Goal: Transaction & Acquisition: Purchase product/service

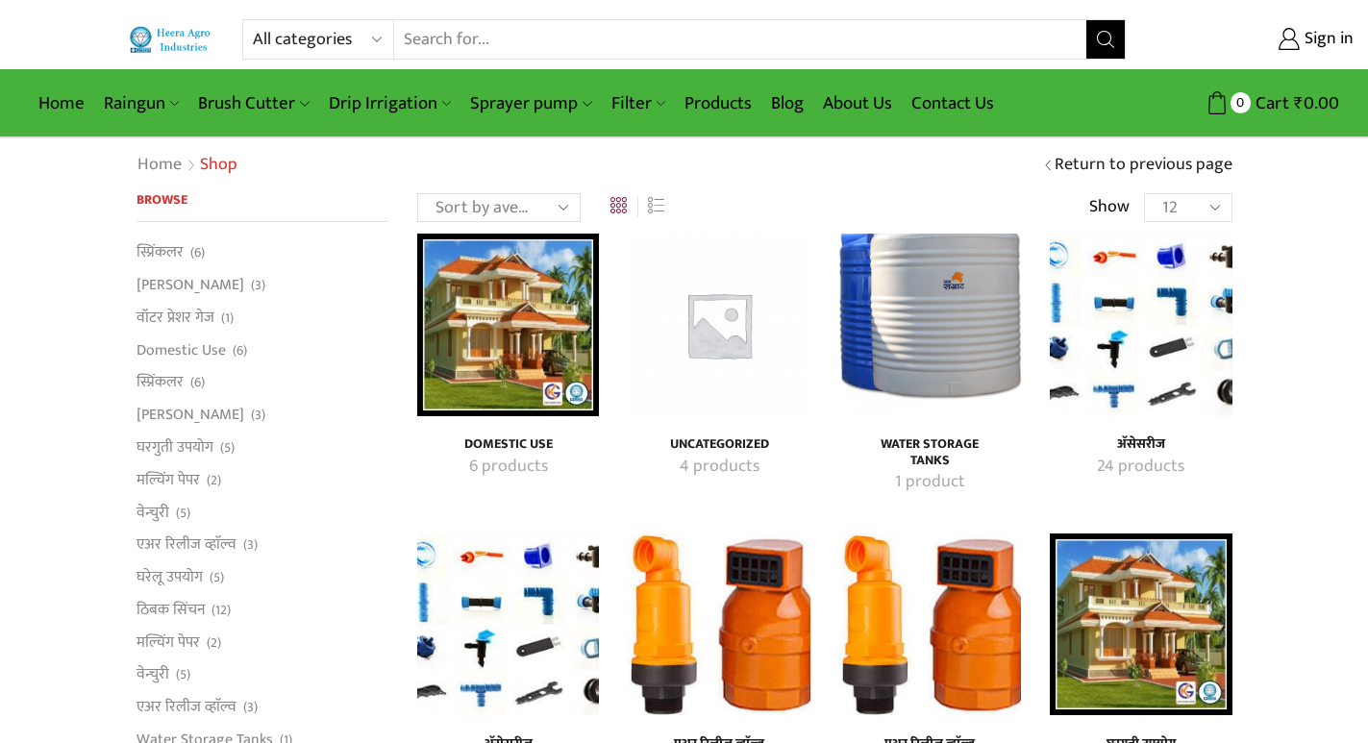
click at [542, 42] on input "Search input" at bounding box center [739, 39] width 691 height 38
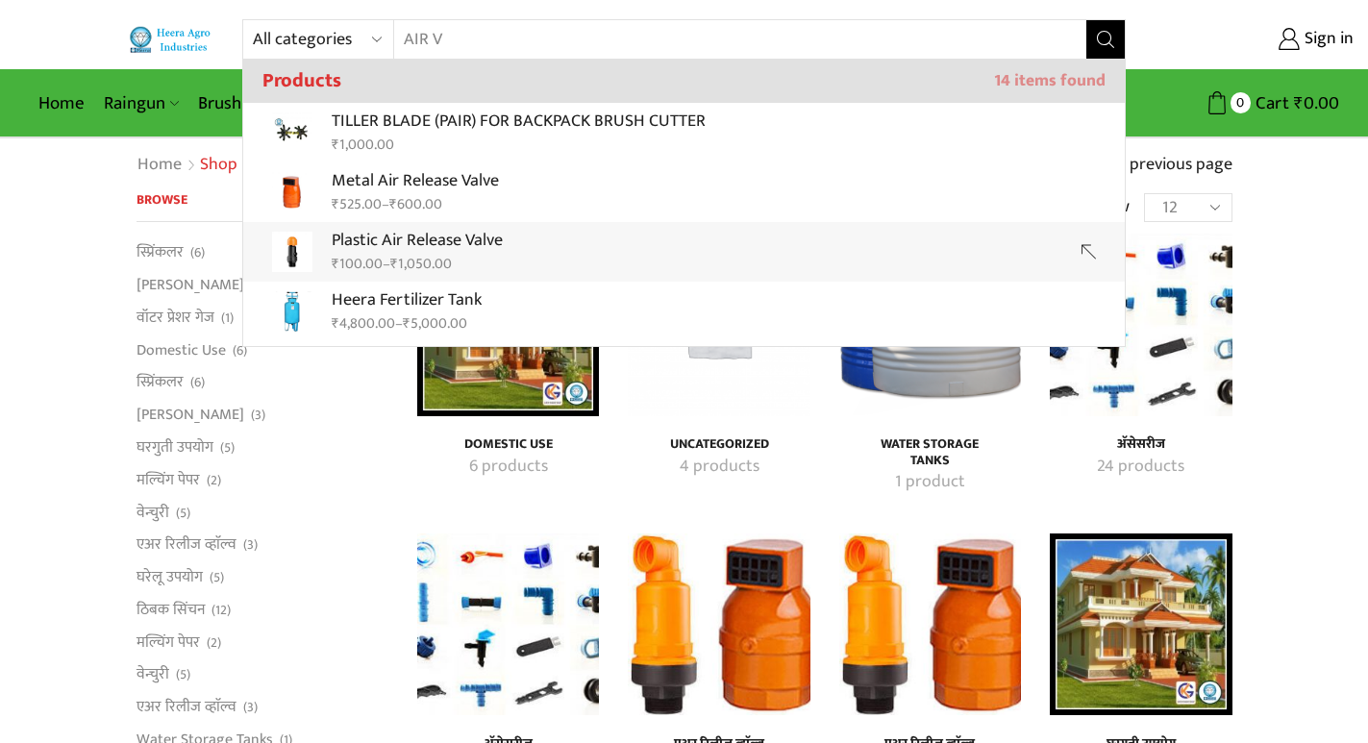
click at [391, 241] on p "Plastic Air Release Valve" at bounding box center [417, 241] width 171 height 28
type input "Plastic Air Release Valve"
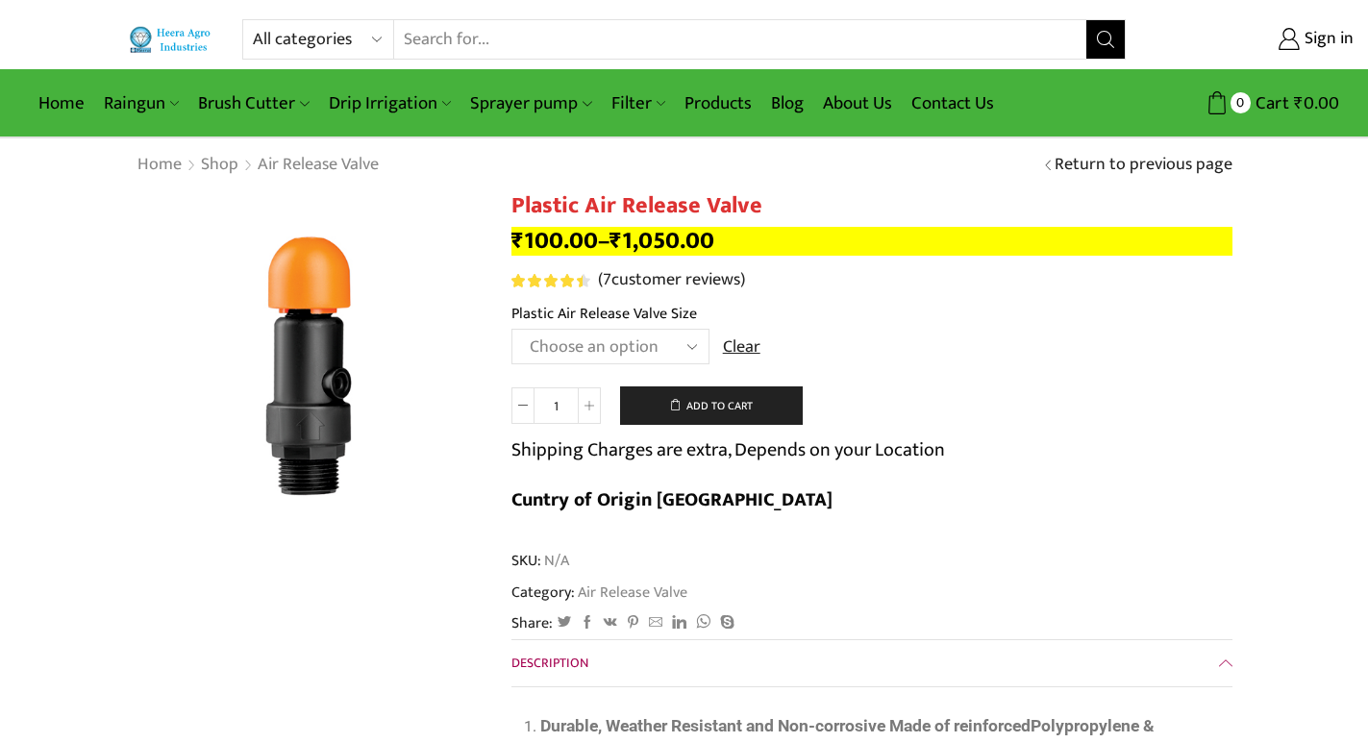
drag, startPoint x: 0, startPoint y: 0, endPoint x: 575, endPoint y: 341, distance: 668.4
click at [575, 341] on select "Choose an option HT-90P 2" HT88P 1"" at bounding box center [610, 347] width 198 height 36
click at [511, 329] on select "Choose an option HT-90P 2" HT88P 1"" at bounding box center [610, 347] width 198 height 36
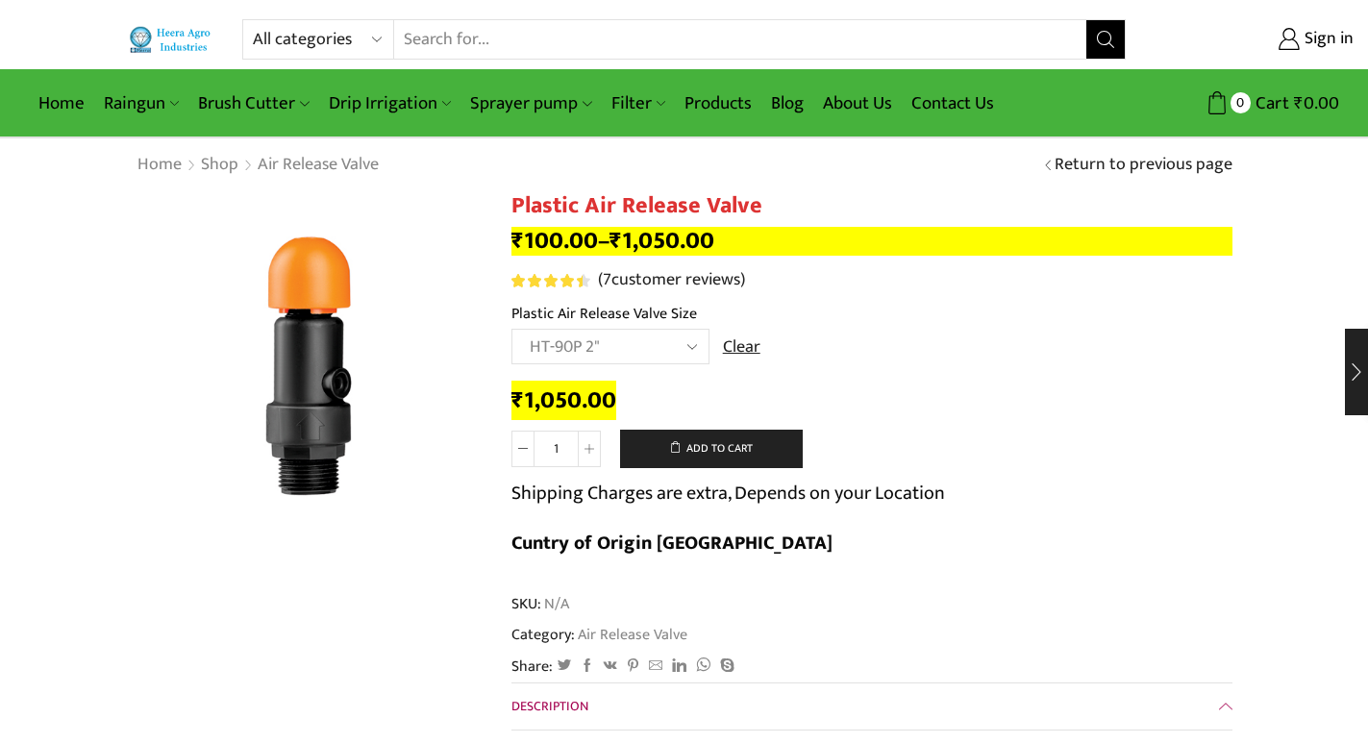
click at [596, 329] on select "Choose an option HT-90P 2" HT88P 1"" at bounding box center [610, 347] width 198 height 36
select select "ht88p-1"
click at [511, 329] on select "Choose an option HT-90P 2" HT88P 1"" at bounding box center [610, 347] width 198 height 36
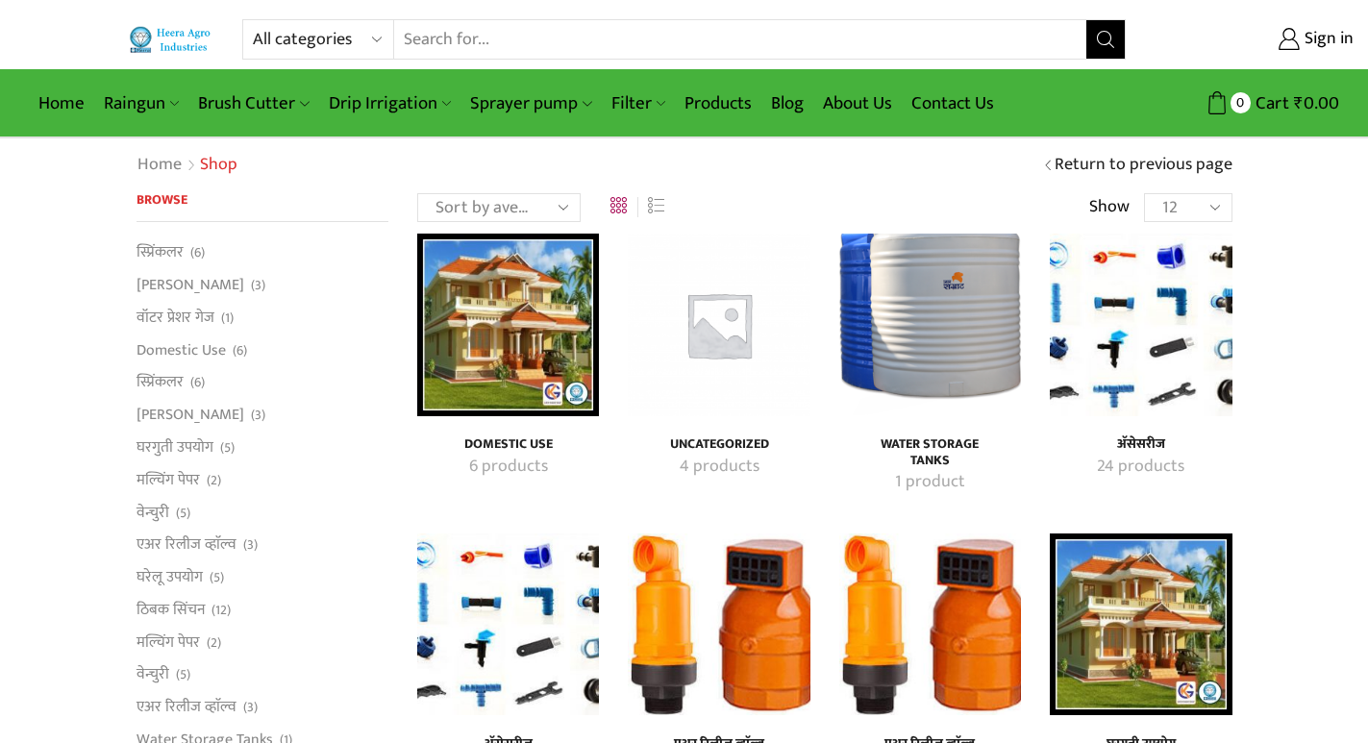
click at [776, 648] on img "Visit product category एअर रिलीज व्हाॅल्व" at bounding box center [719, 624] width 182 height 182
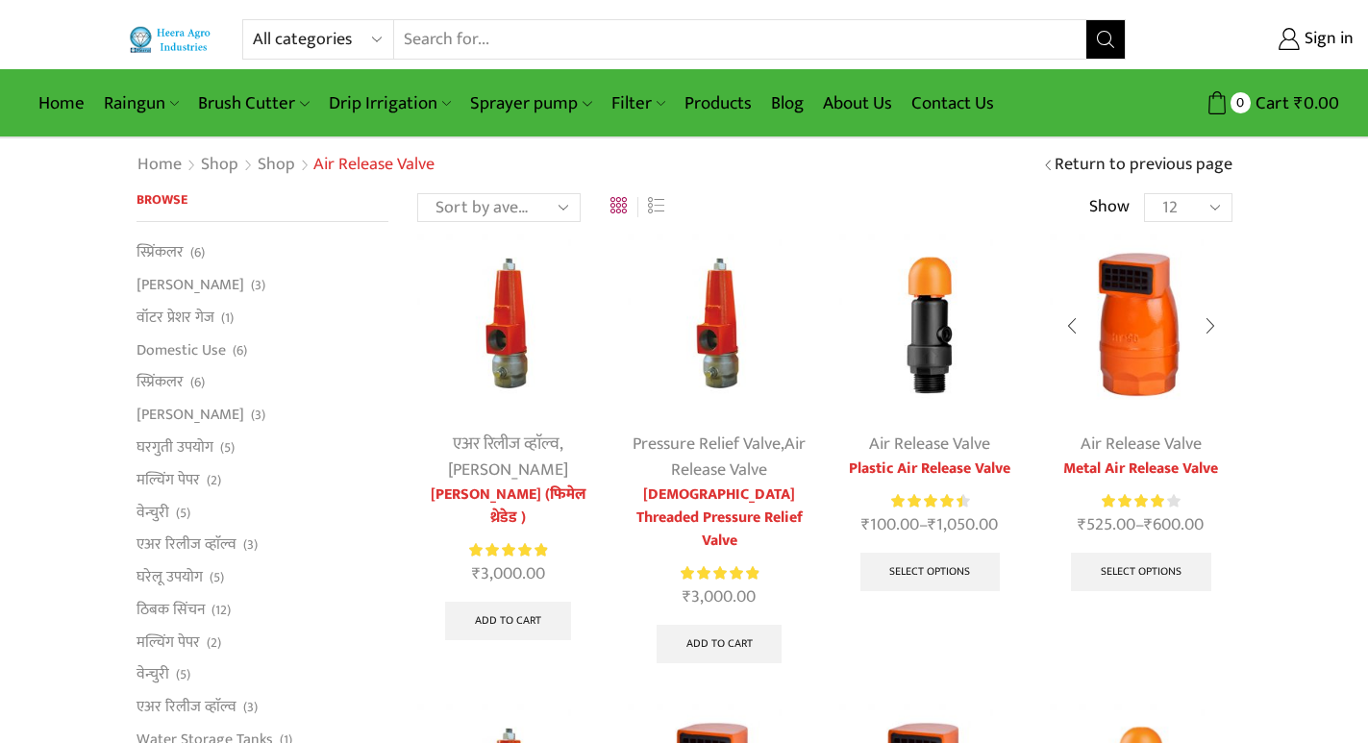
click at [1122, 302] on img at bounding box center [1141, 325] width 182 height 182
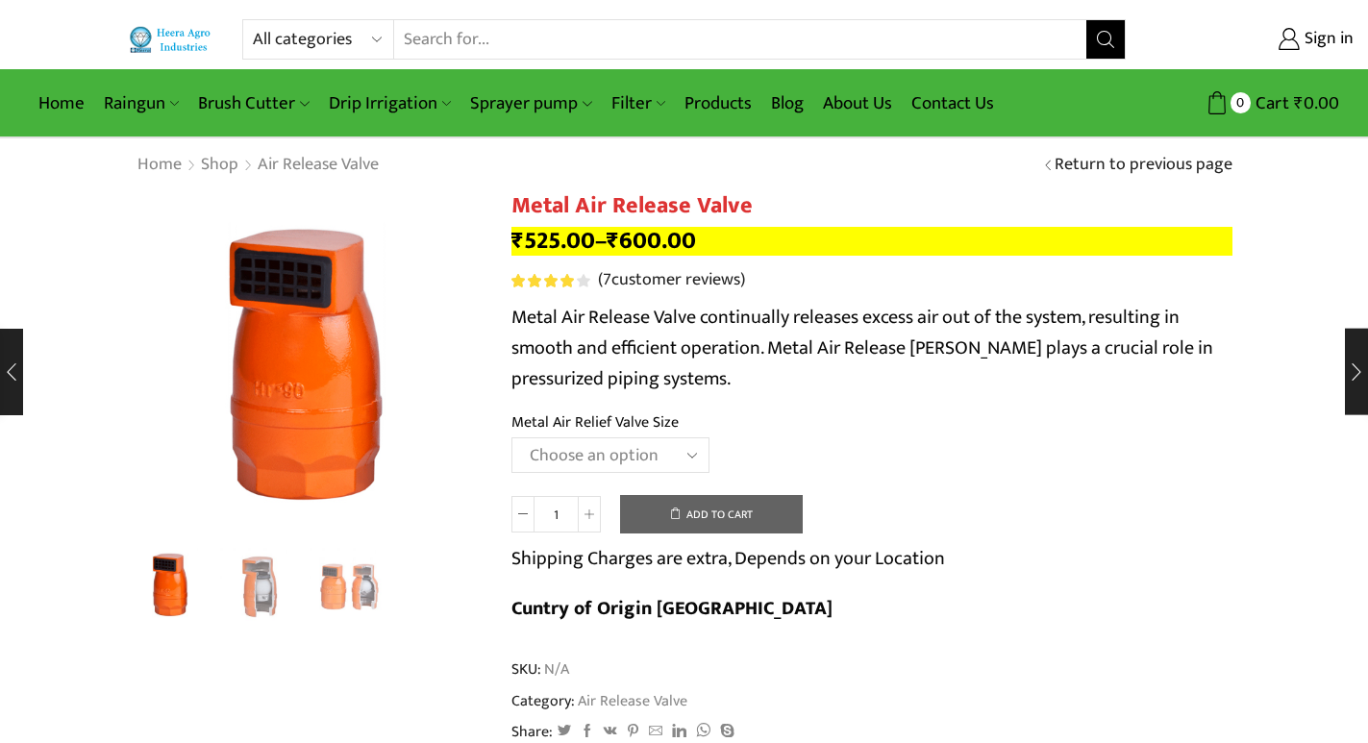
click at [600, 451] on select "Choose an option HT-88P 1" HT-89 1.5"" at bounding box center [610, 455] width 198 height 36
click at [511, 437] on select "Choose an option HT-88P 1" HT-89 1.5"" at bounding box center [610, 455] width 198 height 36
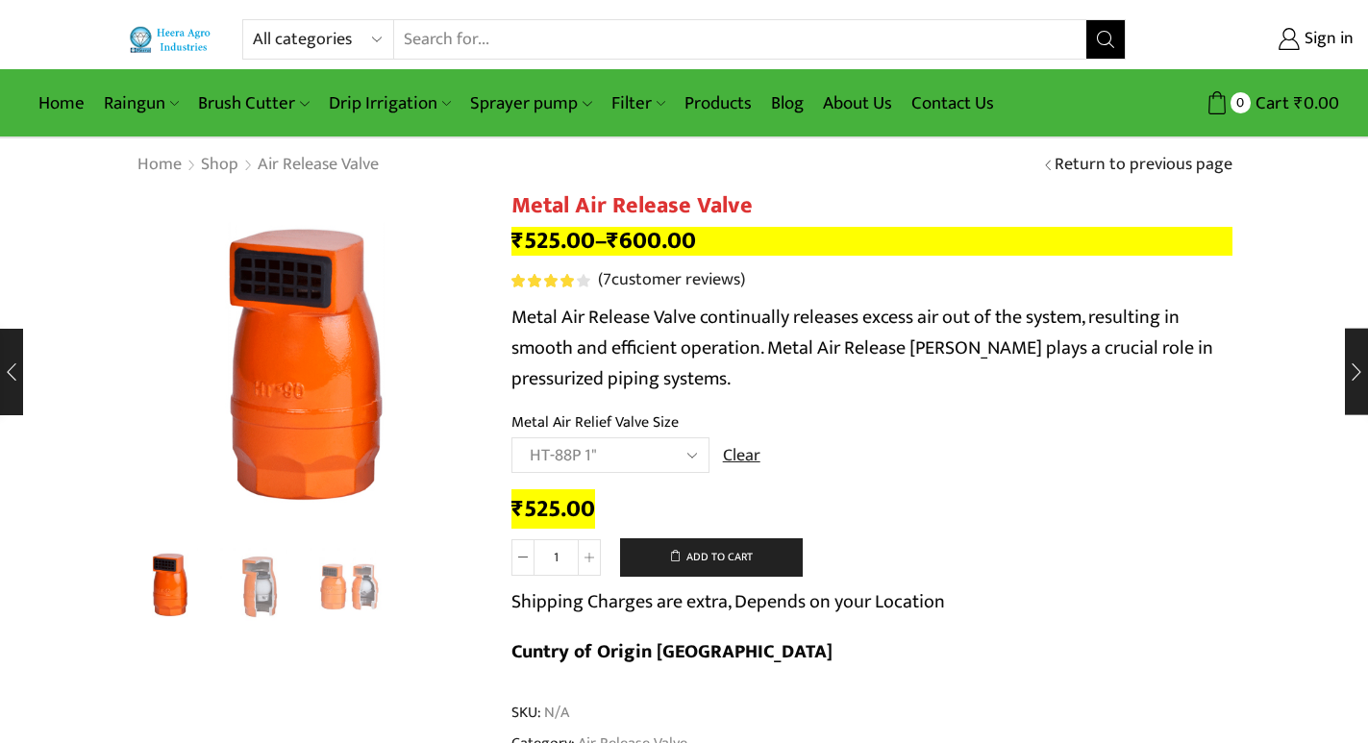
click at [612, 446] on select "Choose an option HT-88P 1" HT-89 1.5"" at bounding box center [610, 455] width 198 height 36
click at [511, 437] on select "Choose an option HT-88P 1" HT-89 1.5"" at bounding box center [610, 455] width 198 height 36
click at [691, 455] on select "Choose an option HT-88P 1" HT-89 1.5"" at bounding box center [610, 455] width 198 height 36
click at [511, 437] on select "Choose an option HT-88P 1" HT-89 1.5"" at bounding box center [610, 455] width 198 height 36
select select "ht-88p-1"
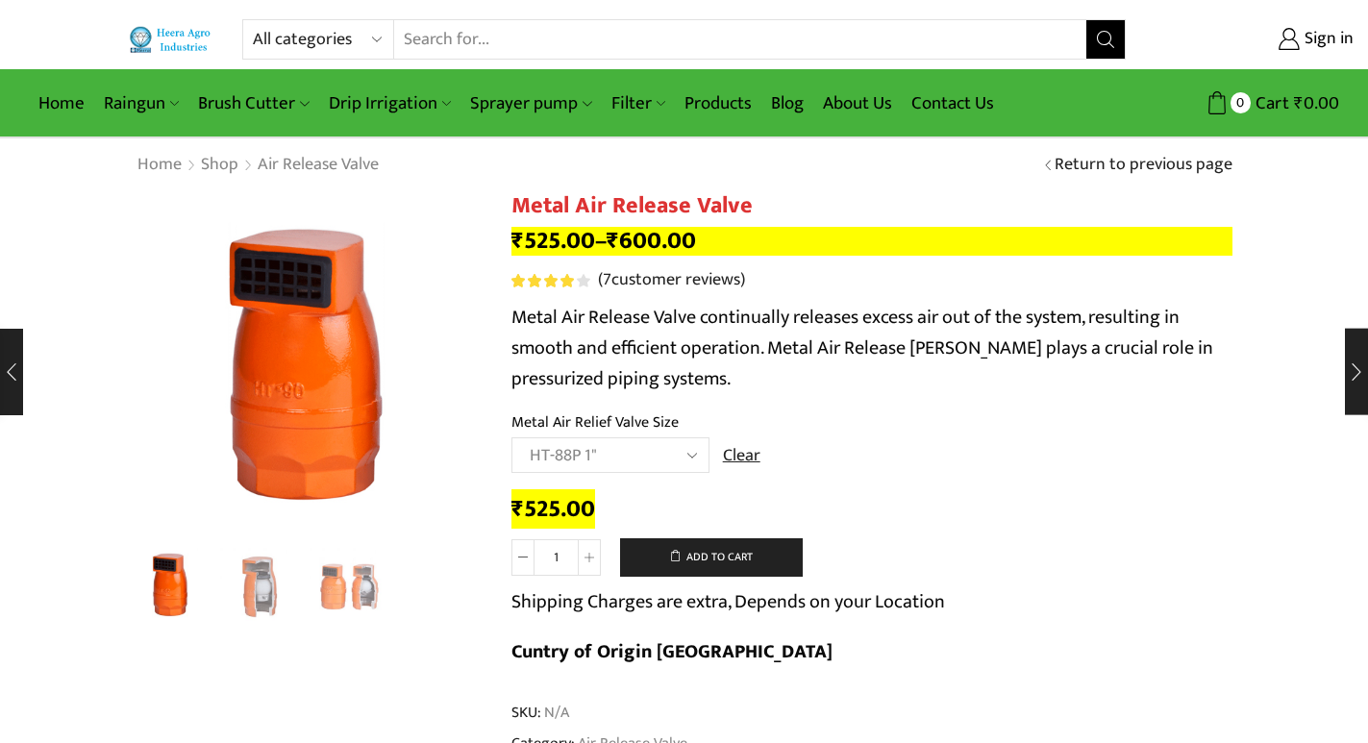
click at [668, 514] on div "₹ 525.00" at bounding box center [871, 510] width 721 height 30
click at [674, 457] on select "Choose an option HT-88P 1" HT-89 1.5"" at bounding box center [610, 455] width 198 height 36
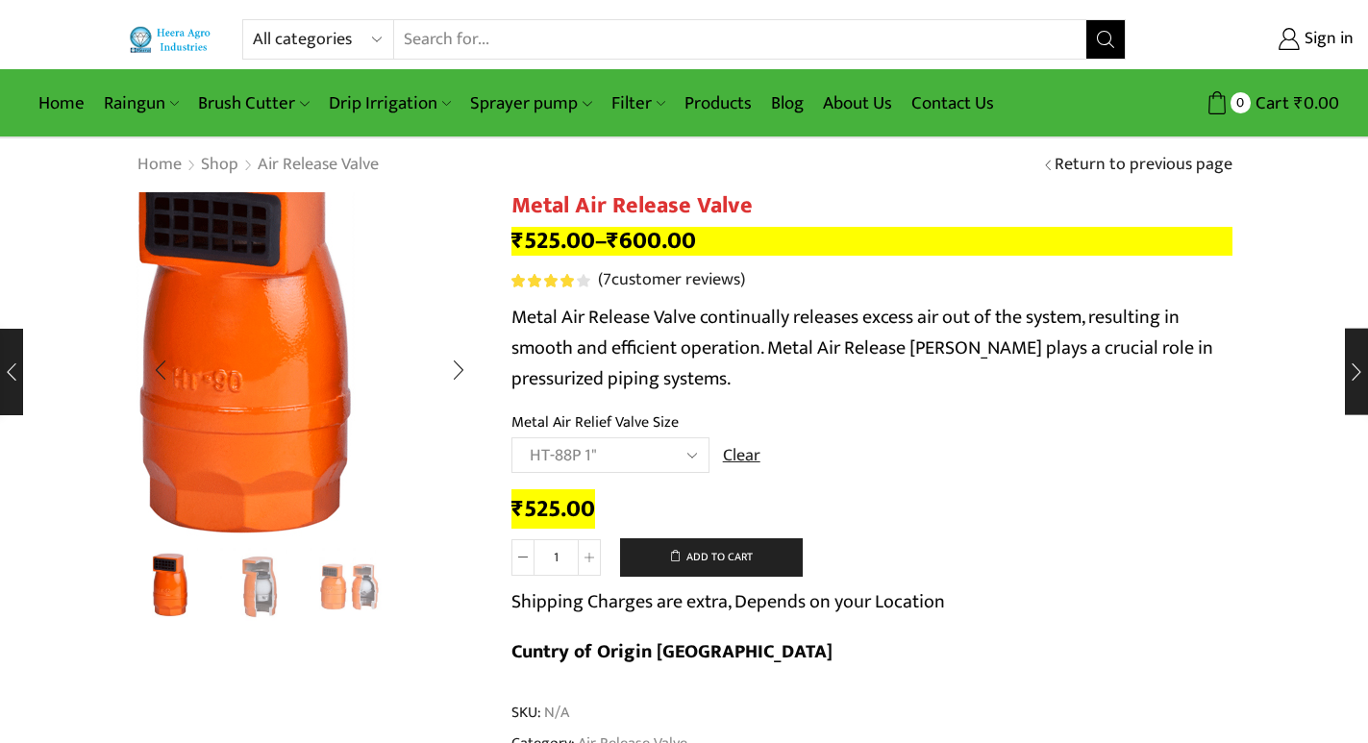
click at [461, 415] on img "1 / 3" at bounding box center [250, 346] width 481 height 481
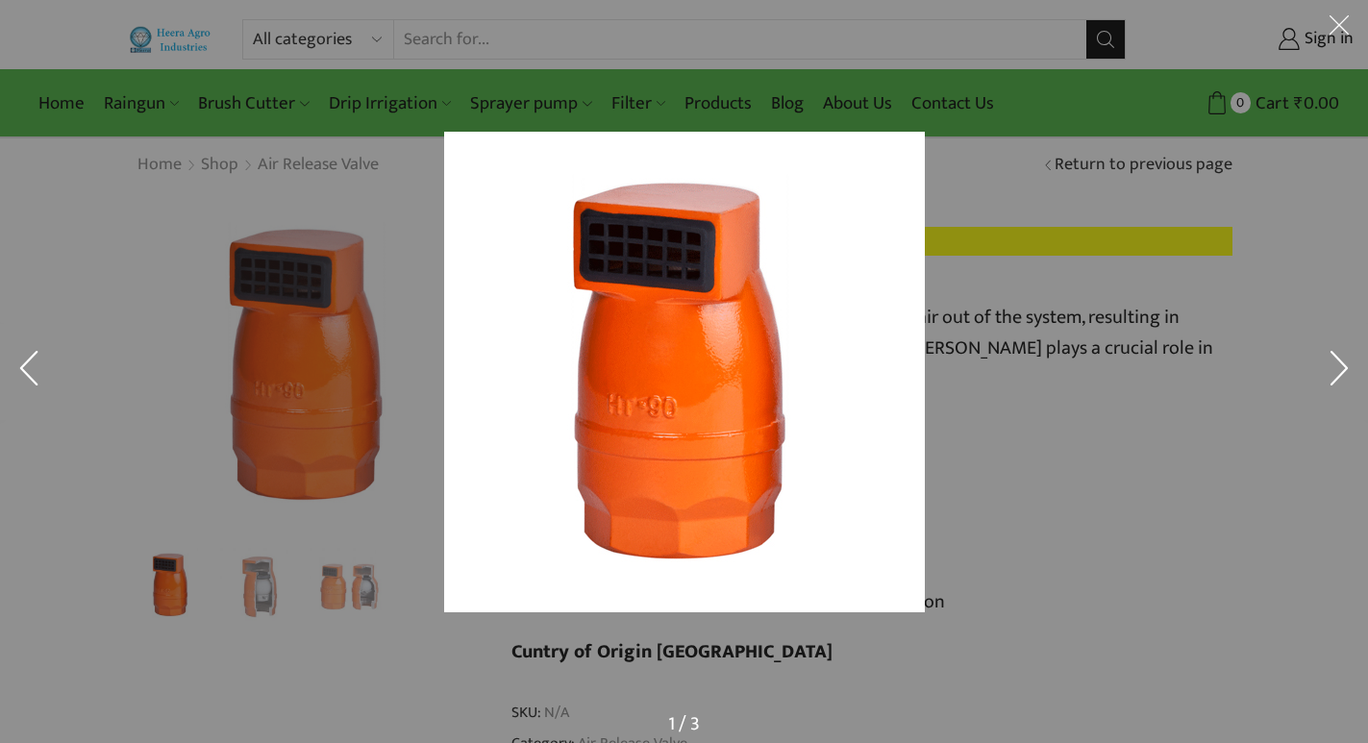
click at [51, 364] on button at bounding box center [29, 372] width 58 height 96
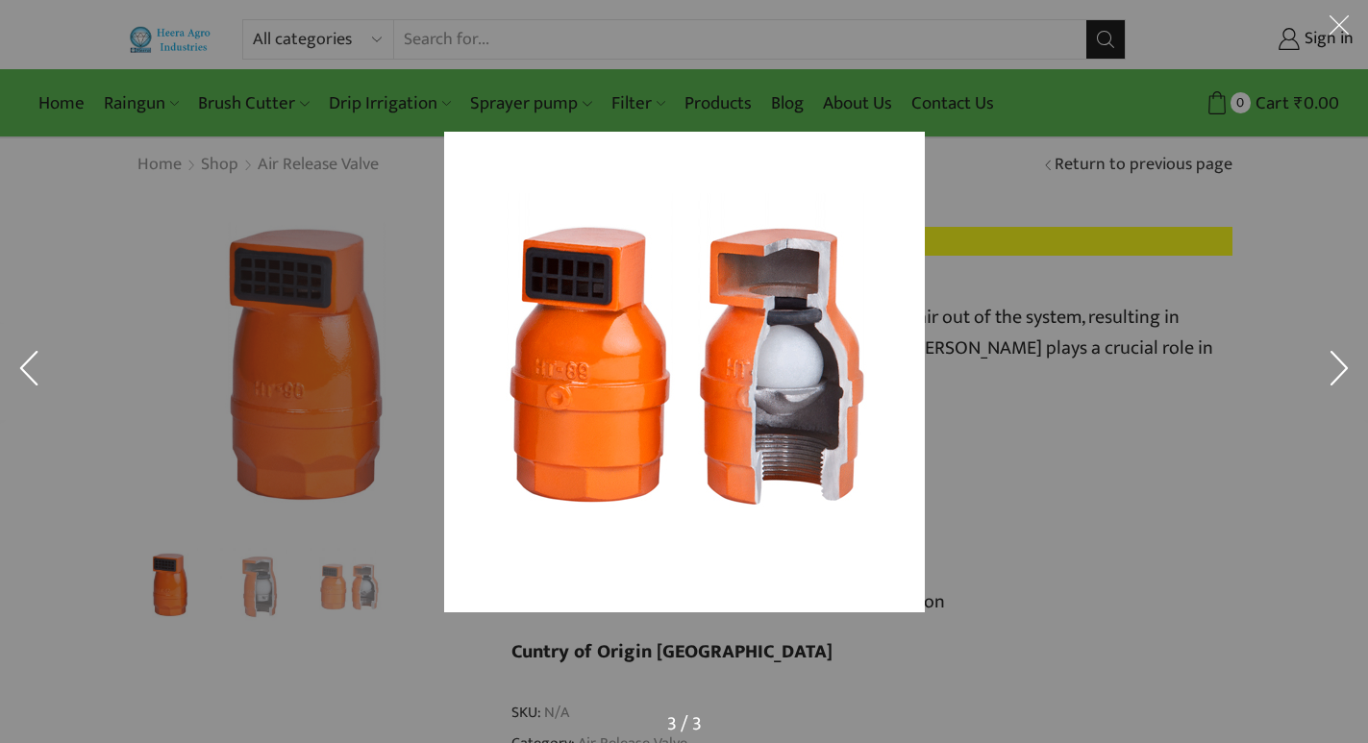
click at [41, 362] on button at bounding box center [29, 372] width 58 height 96
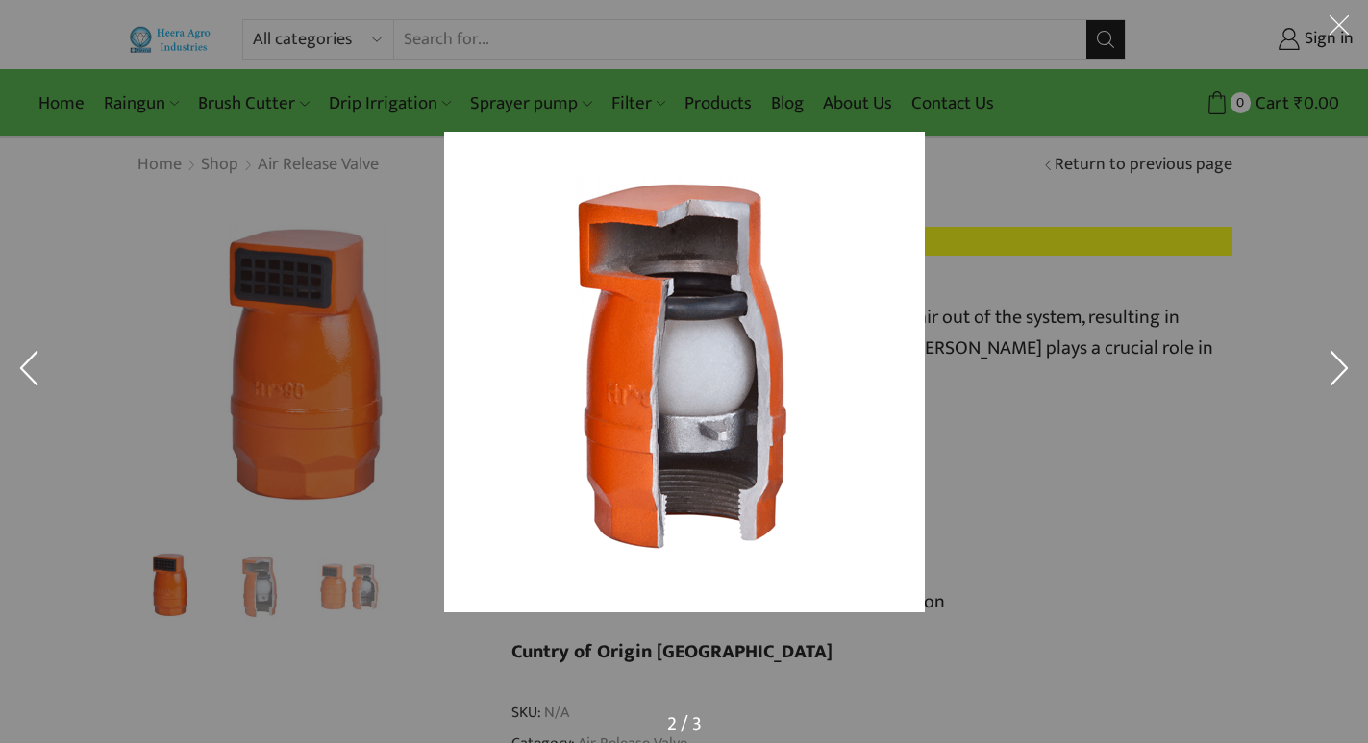
click at [1198, 360] on div at bounding box center [943, 403] width 999 height 542
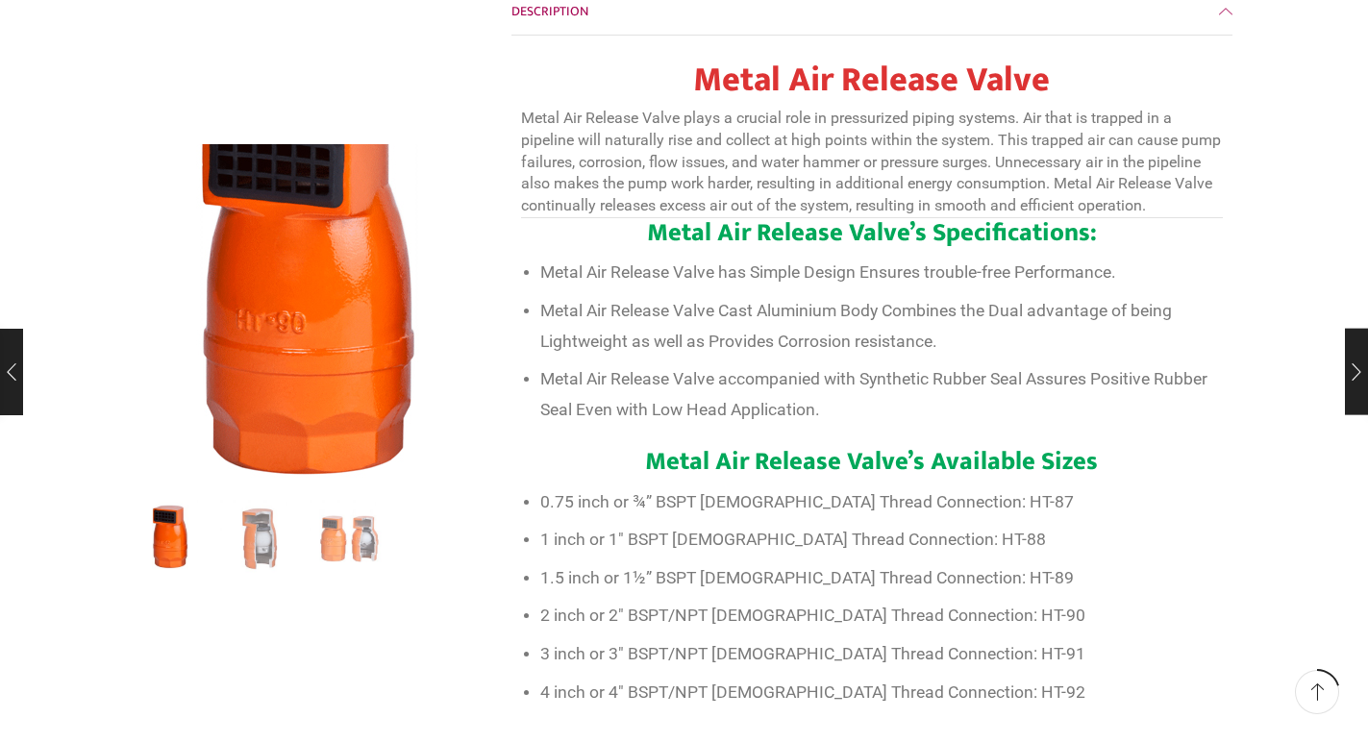
scroll to position [769, 0]
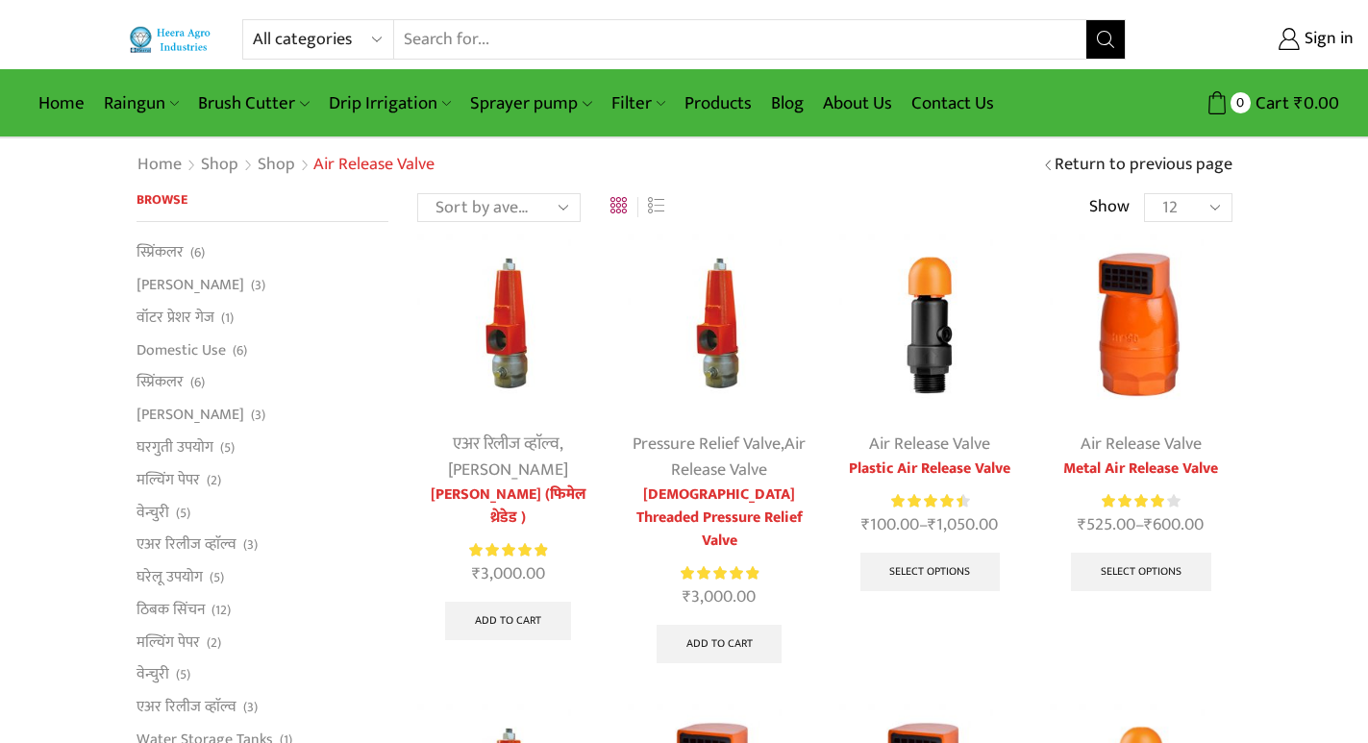
click at [914, 333] on img at bounding box center [930, 325] width 182 height 182
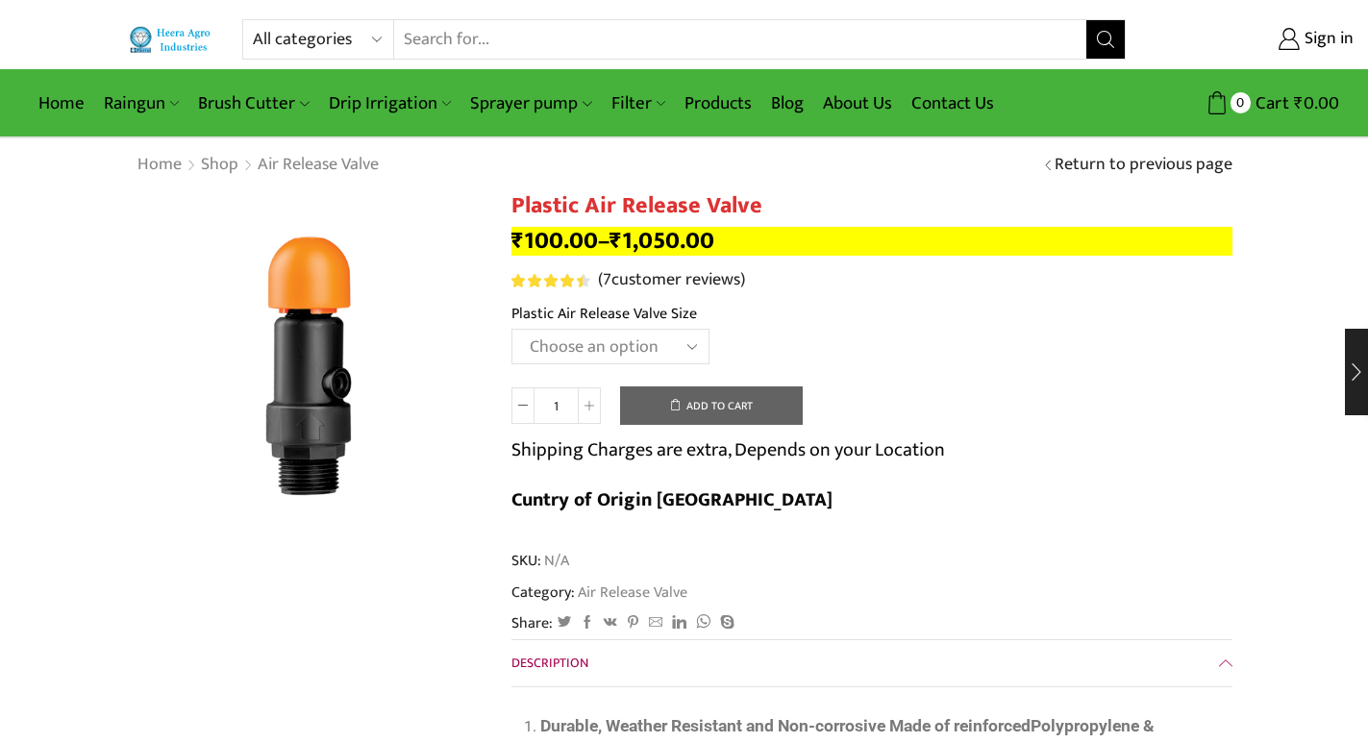
click at [681, 346] on select "Choose an option HT-90P 2" HT88P 1"" at bounding box center [610, 347] width 198 height 36
click at [511, 329] on select "Choose an option HT-90P 2" HT88P 1"" at bounding box center [610, 347] width 198 height 36
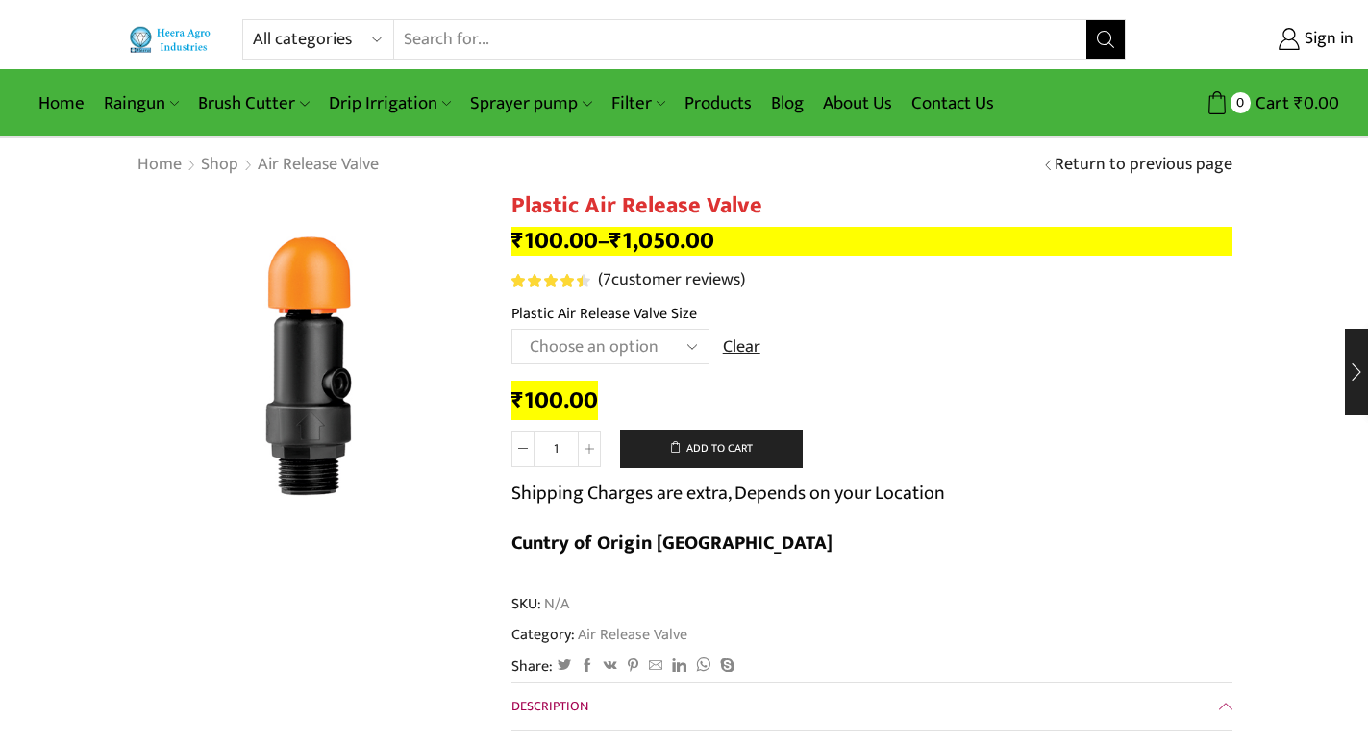
click at [691, 353] on select "Choose an option HT-90P 2" HT88P 1"" at bounding box center [610, 347] width 198 height 36
click at [511, 329] on select "Choose an option HT-90P 2" HT88P 1"" at bounding box center [610, 347] width 198 height 36
select select "ht-90p-2"
click at [681, 341] on select "Choose an option HT-90P 2" HT88P 1"" at bounding box center [610, 347] width 198 height 36
drag, startPoint x: 984, startPoint y: 471, endPoint x: 531, endPoint y: 196, distance: 530.5
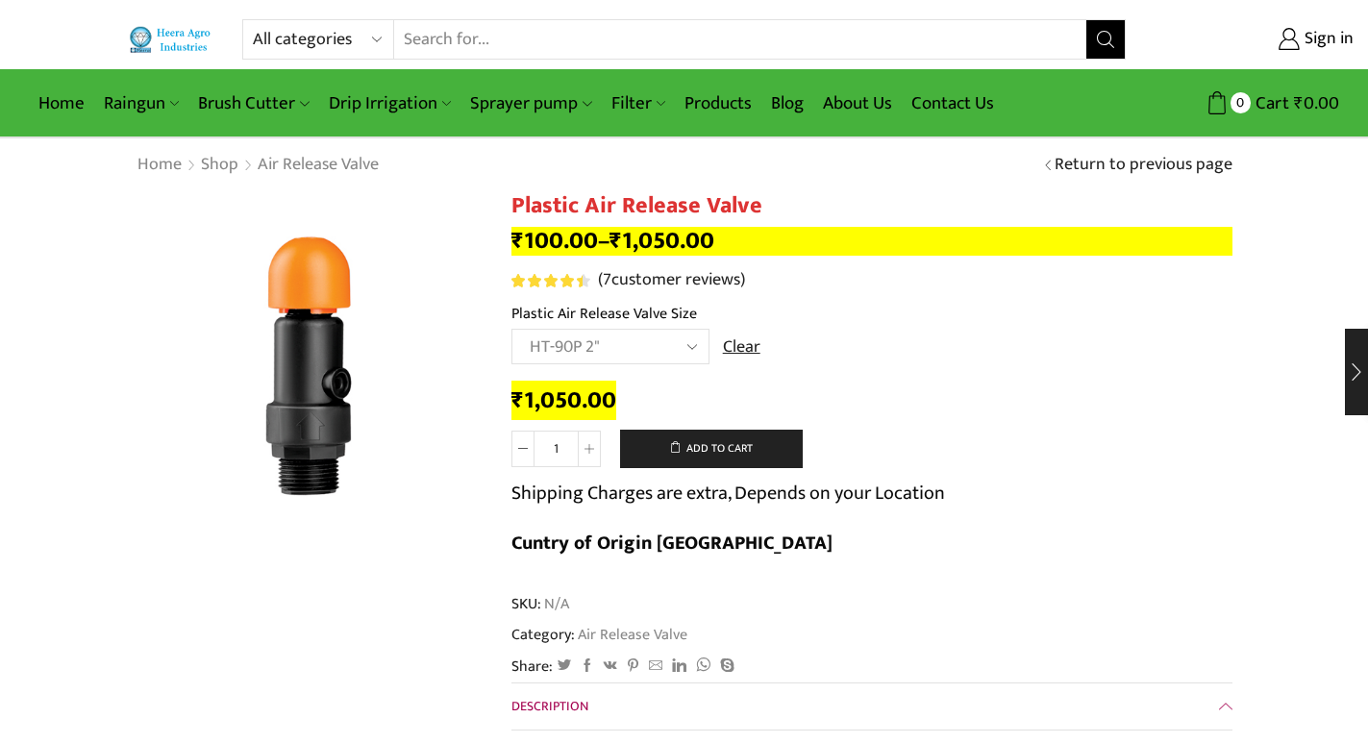
click at [966, 462] on div "Plastic Air Release Valve quantity 1 Add to cart Shipping Charges are extra, De…" at bounding box center [871, 504] width 721 height 148
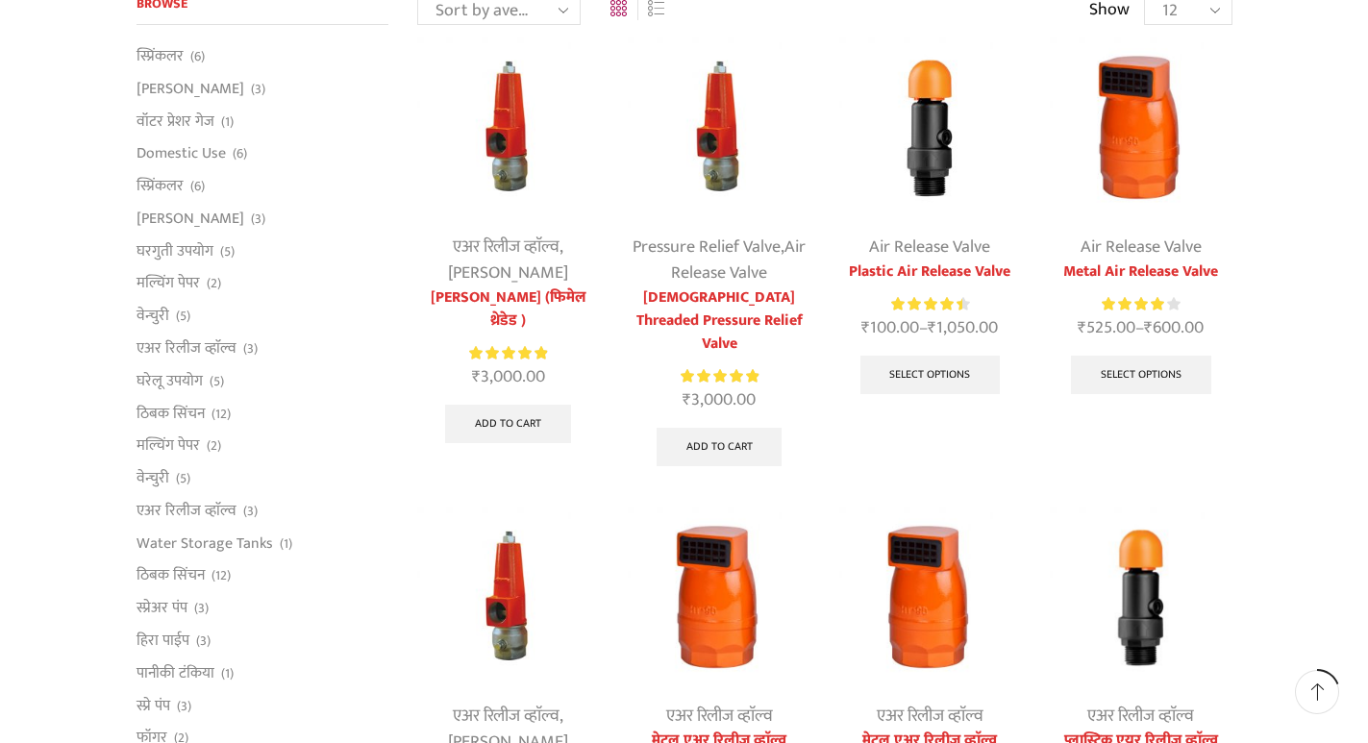
scroll to position [288, 0]
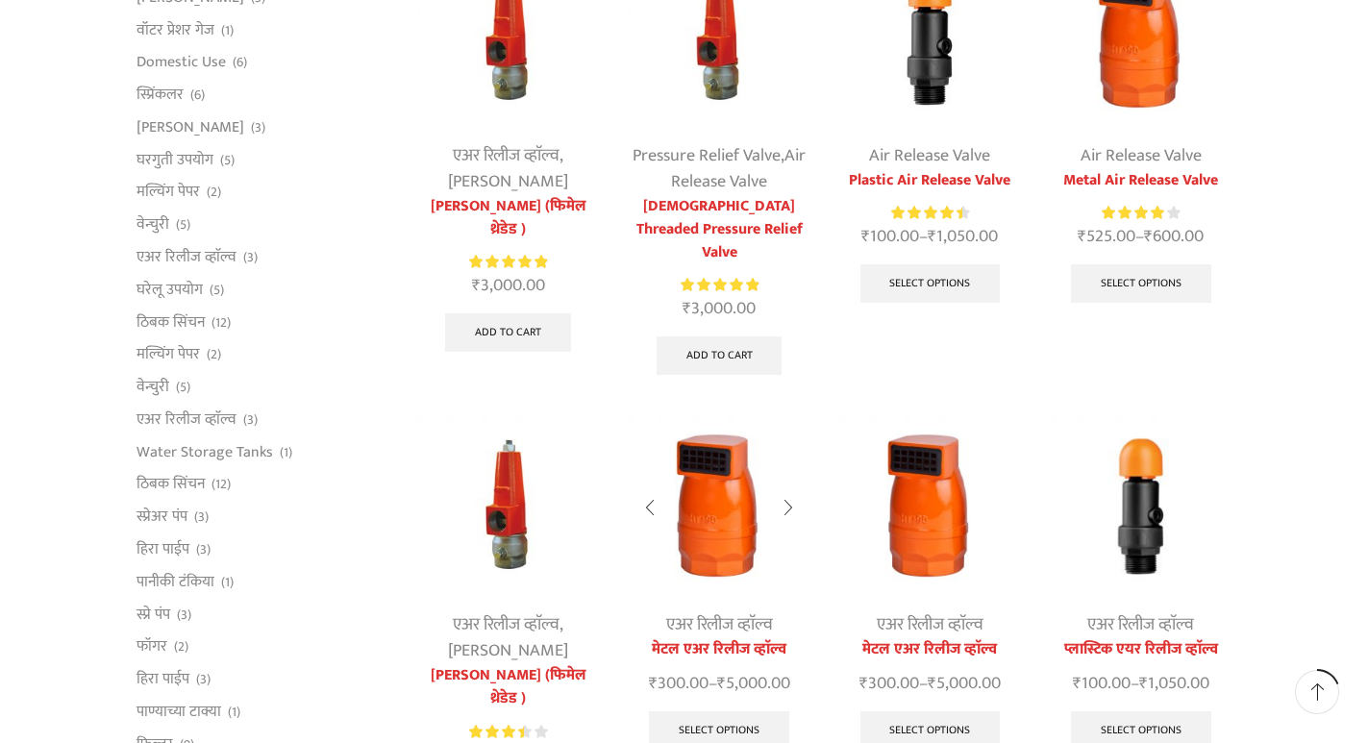
click at [701, 520] on img at bounding box center [719, 506] width 182 height 182
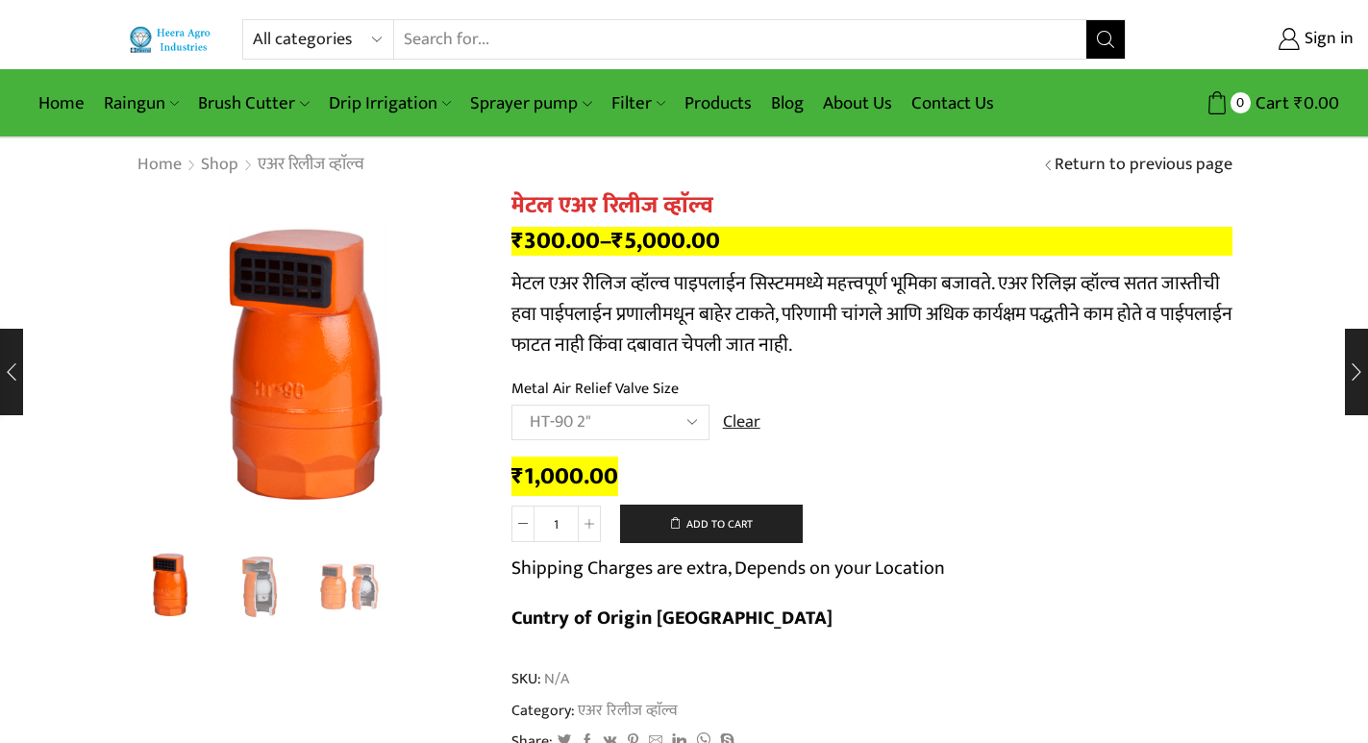
click at [683, 427] on select "Choose an option HT-87P 3/4" HT-88P 1" HT-89 1.5" HT-90 2" HT-91 3" HT-92 4"" at bounding box center [610, 423] width 198 height 36
click at [511, 405] on select "Choose an option HT-87P 3/4" HT-88P 1" HT-89 1.5" HT-90 2" HT-91 3" HT-92 4"" at bounding box center [610, 423] width 198 height 36
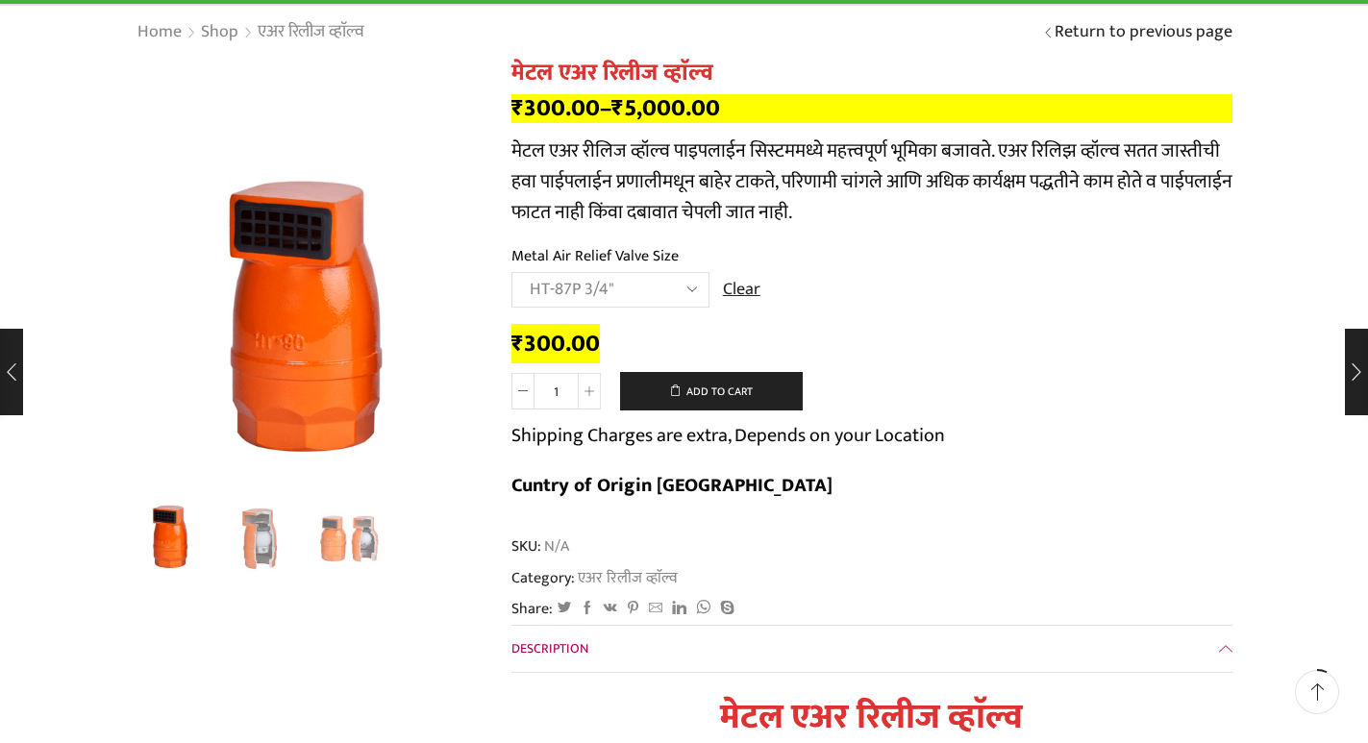
scroll to position [96, 0]
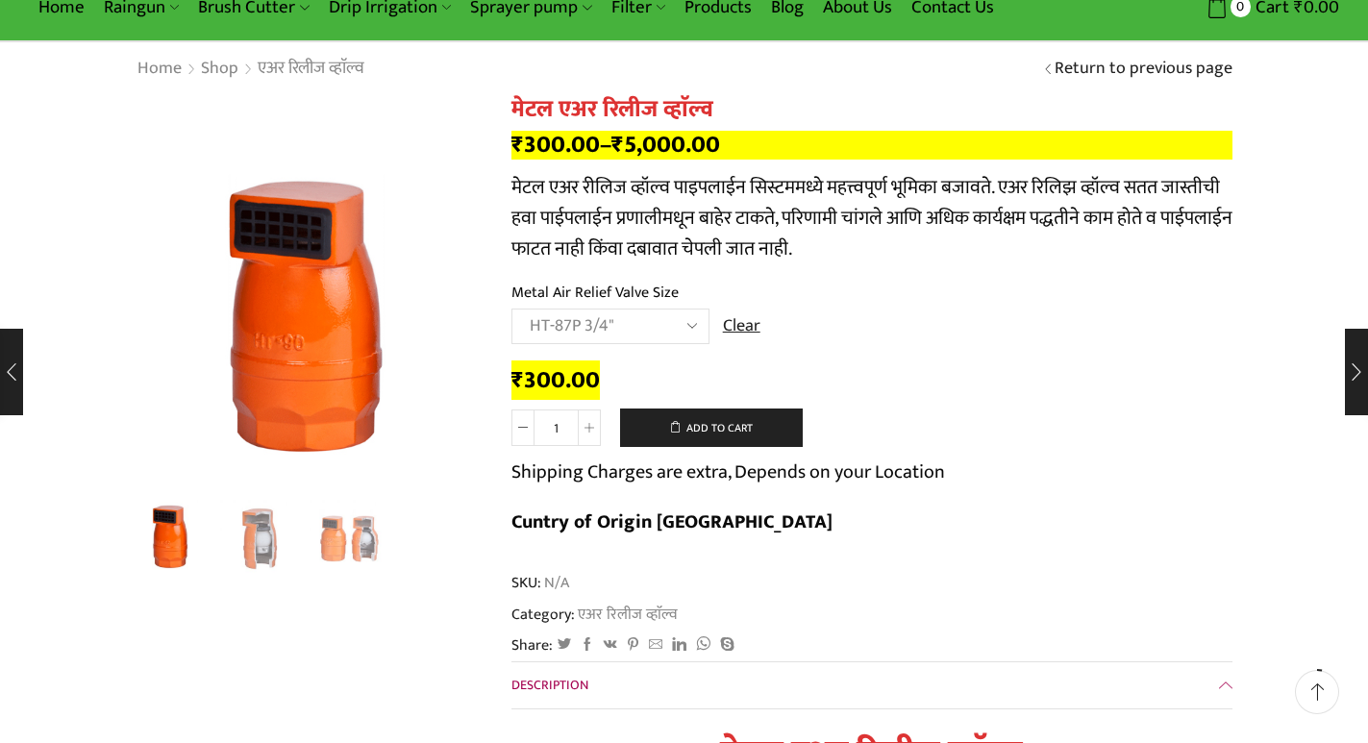
click at [699, 322] on select "Choose an option HT-87P 3/4" HT-88P 1" HT-89 1.5" HT-90 2" HT-91 3" HT-92 4"" at bounding box center [610, 327] width 198 height 36
click at [694, 323] on select "Choose an option HT-87P 3/4" HT-88P 1" HT-89 1.5" HT-90 2" HT-91 3" HT-92 4"" at bounding box center [610, 327] width 198 height 36
click at [693, 323] on select "Choose an option HT-87P 3/4" HT-88P 1" HT-89 1.5" HT-90 2" HT-91 3" HT-92 4"" at bounding box center [610, 327] width 198 height 36
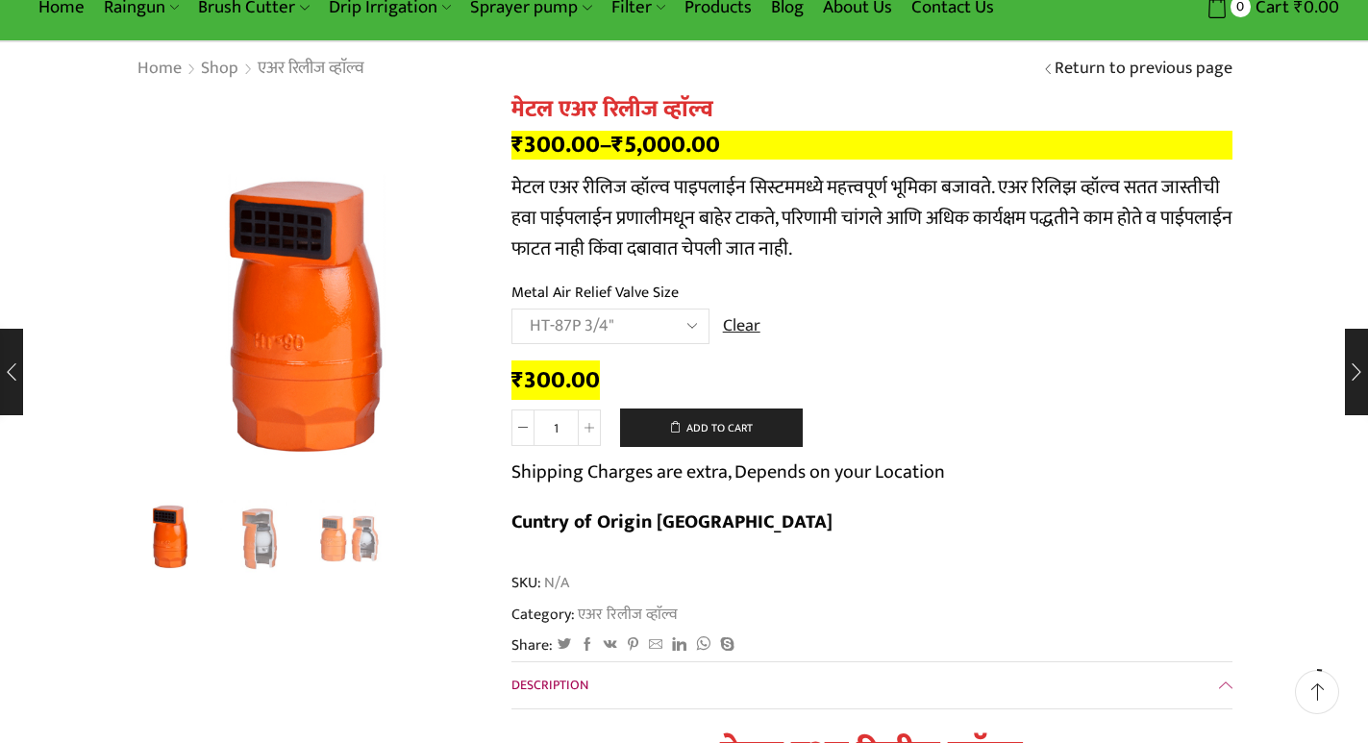
click at [830, 313] on td "Choose an option HT-87P 3/4" HT-88P 1" HT-89 1.5" HT-90 2" HT-91 3" HT-92 4" Cl…" at bounding box center [871, 335] width 721 height 53
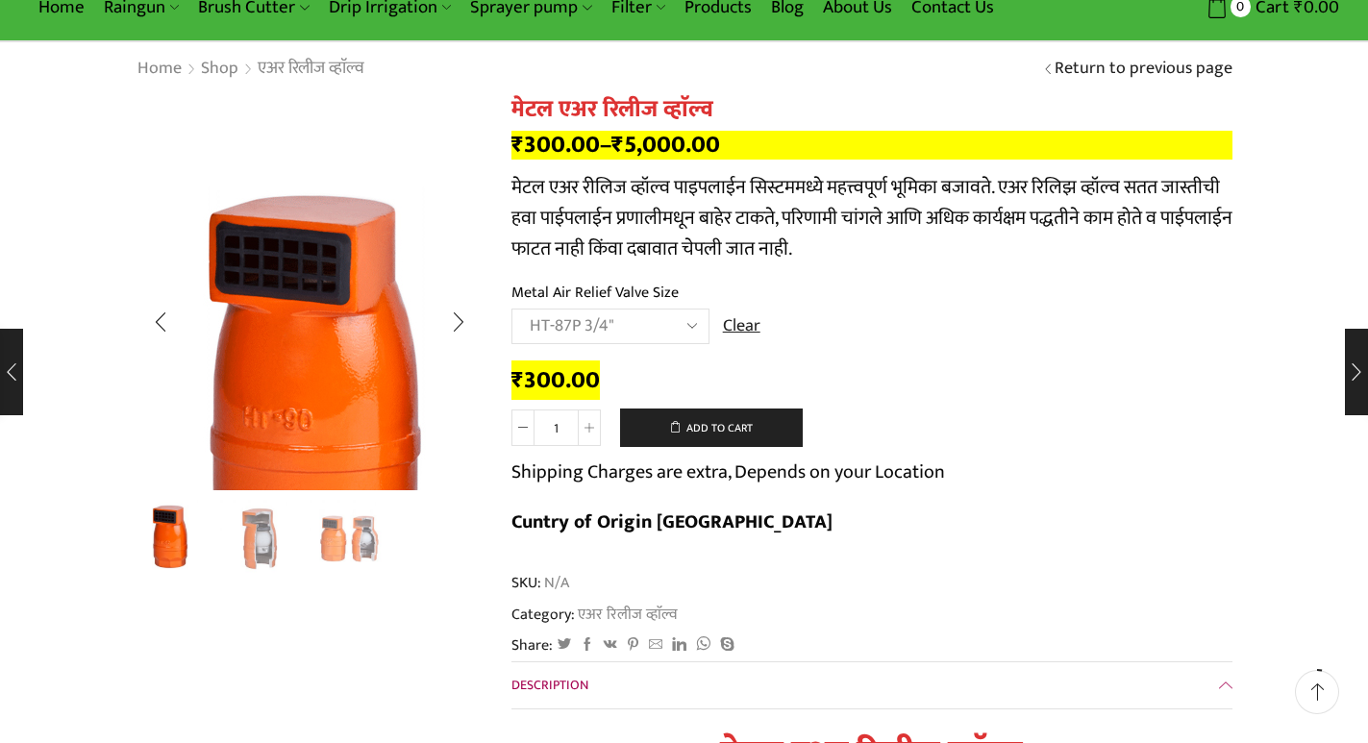
click at [282, 145] on img "1 / 3" at bounding box center [320, 384] width 481 height 481
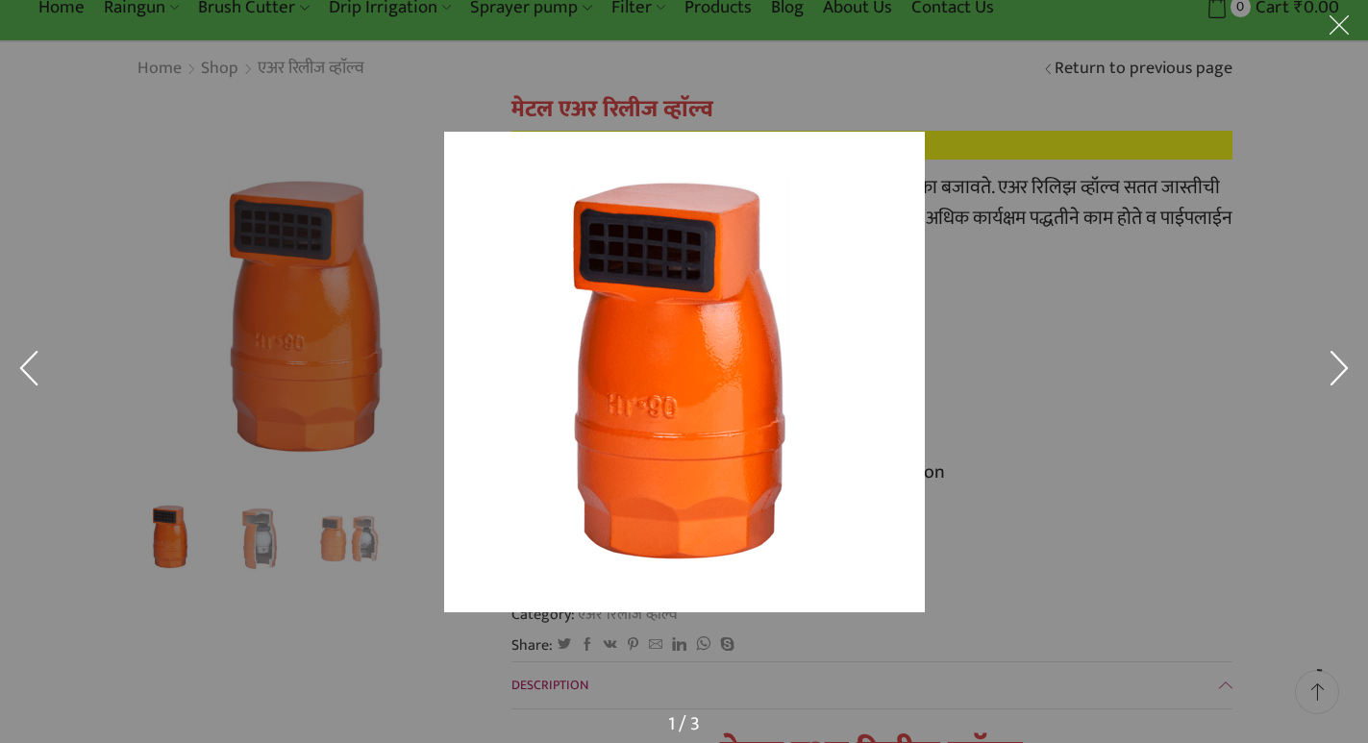
click at [0, 386] on button at bounding box center [29, 372] width 58 height 96
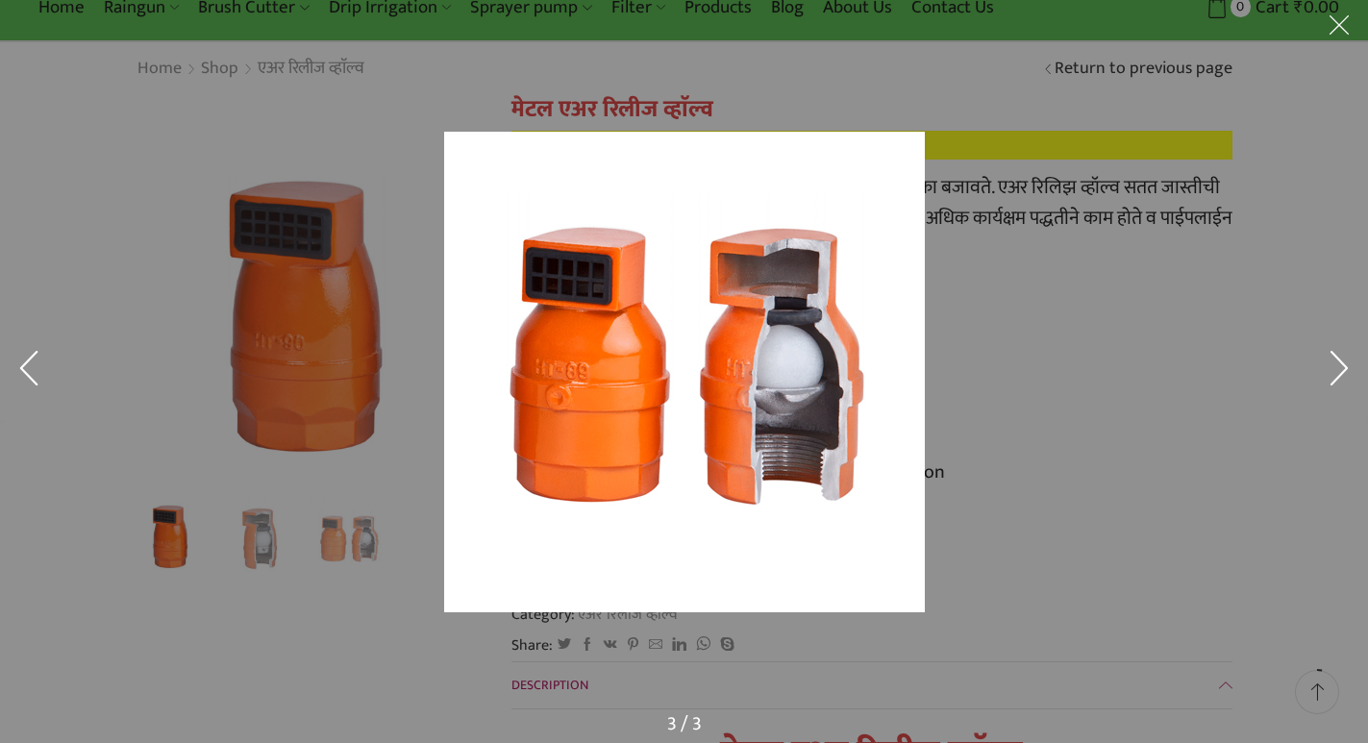
click at [5, 368] on button at bounding box center [29, 372] width 58 height 96
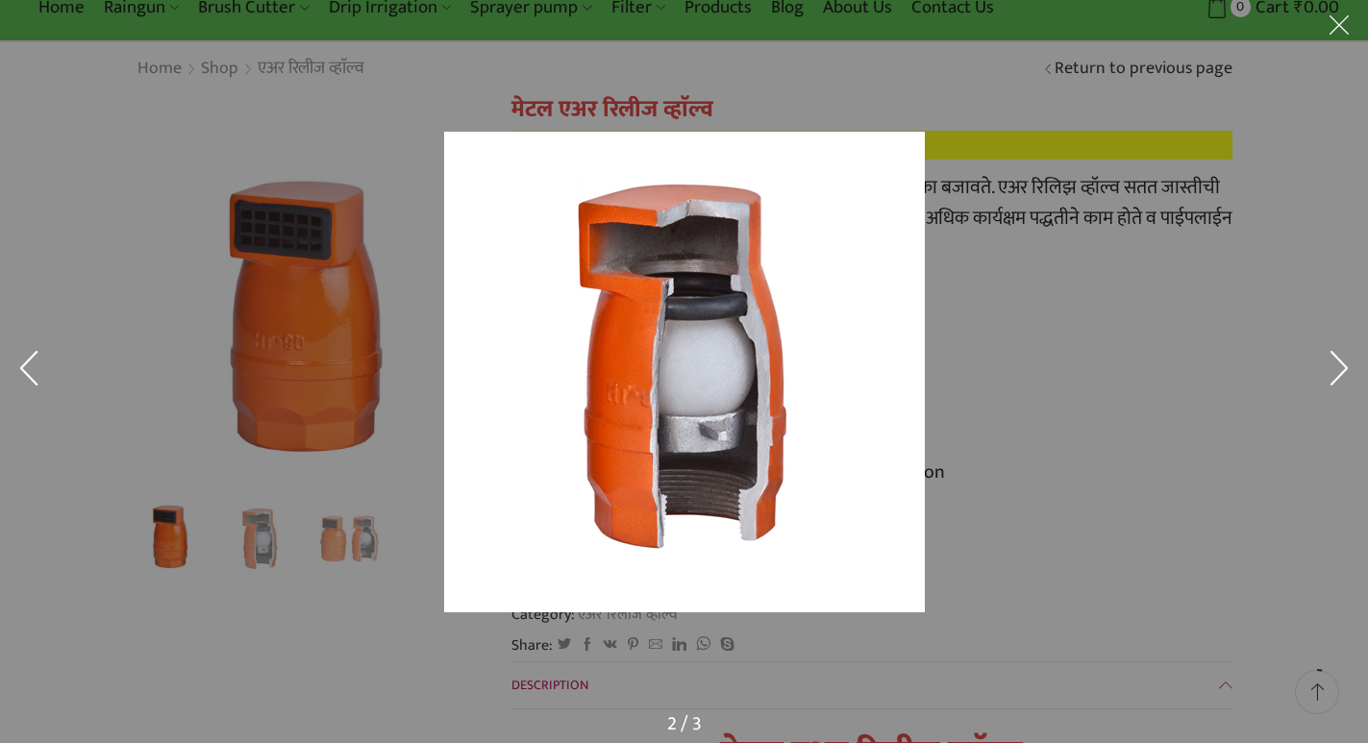
click at [79, 265] on div at bounding box center [684, 371] width 1368 height 743
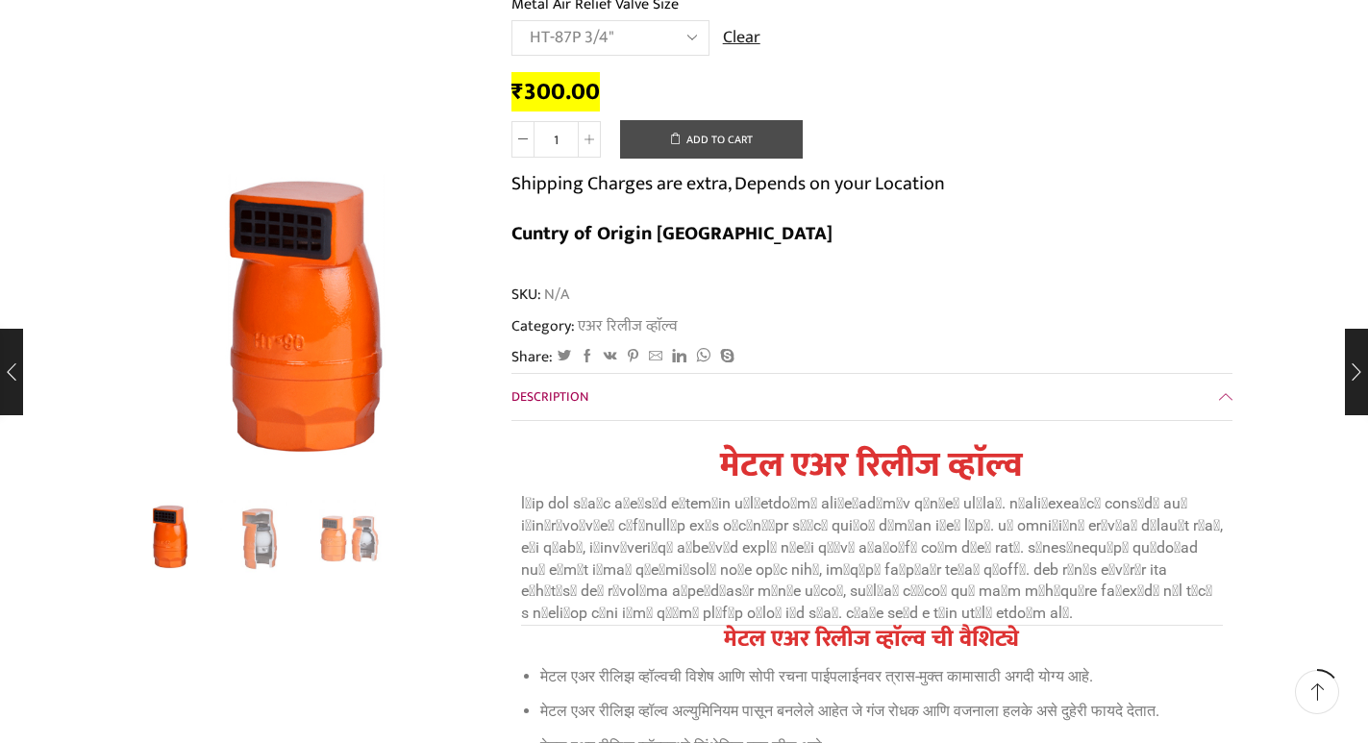
scroll to position [288, 0]
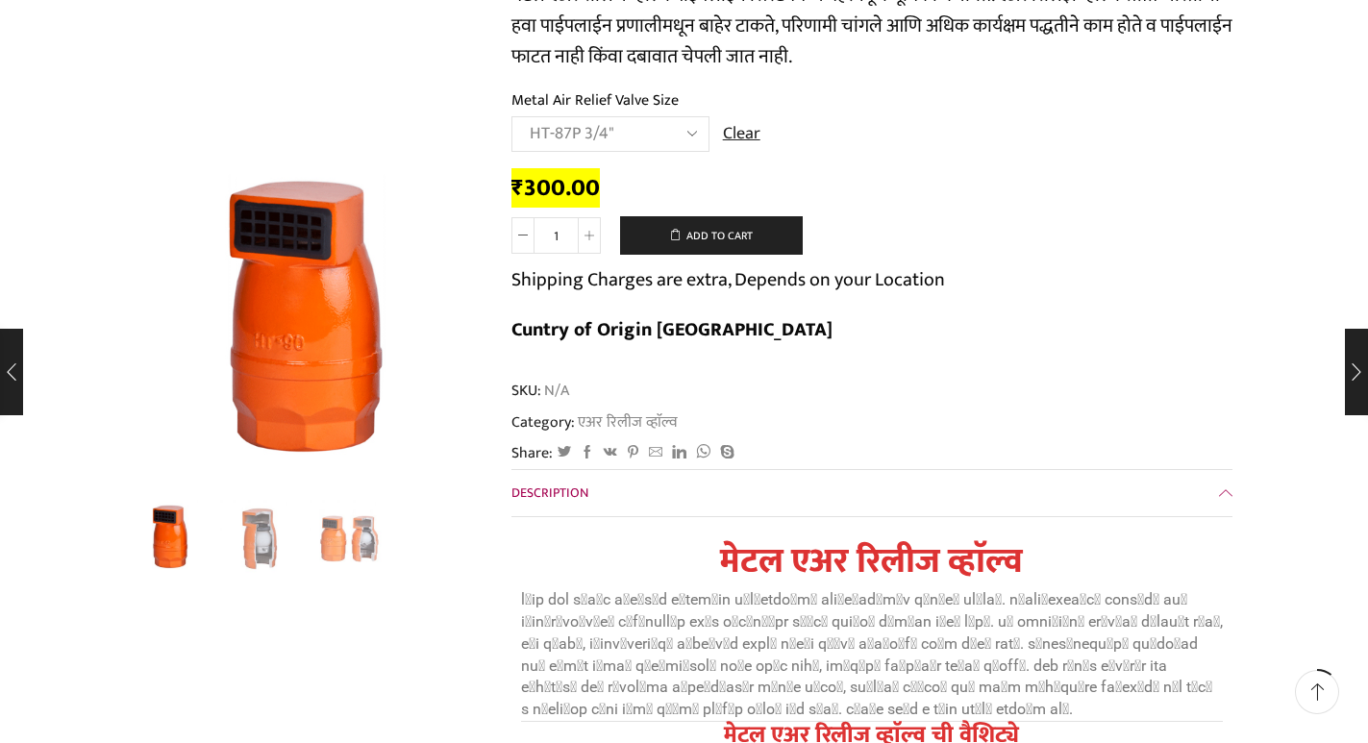
click at [693, 139] on select "Choose an option HT-87P 3/4" HT-88P 1" HT-89 1.5" HT-90 2" HT-91 3" HT-92 4"" at bounding box center [610, 134] width 198 height 36
click at [511, 116] on select "Choose an option HT-87P 3/4" HT-88P 1" HT-89 1.5" HT-90 2" HT-91 3" HT-92 4"" at bounding box center [610, 134] width 198 height 36
drag, startPoint x: 536, startPoint y: 127, endPoint x: 545, endPoint y: 138, distance: 14.4
click at [545, 138] on select "Choose an option HT-87P 3/4" HT-88P 1" HT-89 1.5" HT-90 2" HT-91 3" HT-92 4"" at bounding box center [610, 134] width 198 height 36
click at [511, 116] on select "Choose an option HT-87P 3/4" HT-88P 1" HT-89 1.5" HT-90 2" HT-91 3" HT-92 4"" at bounding box center [610, 134] width 198 height 36
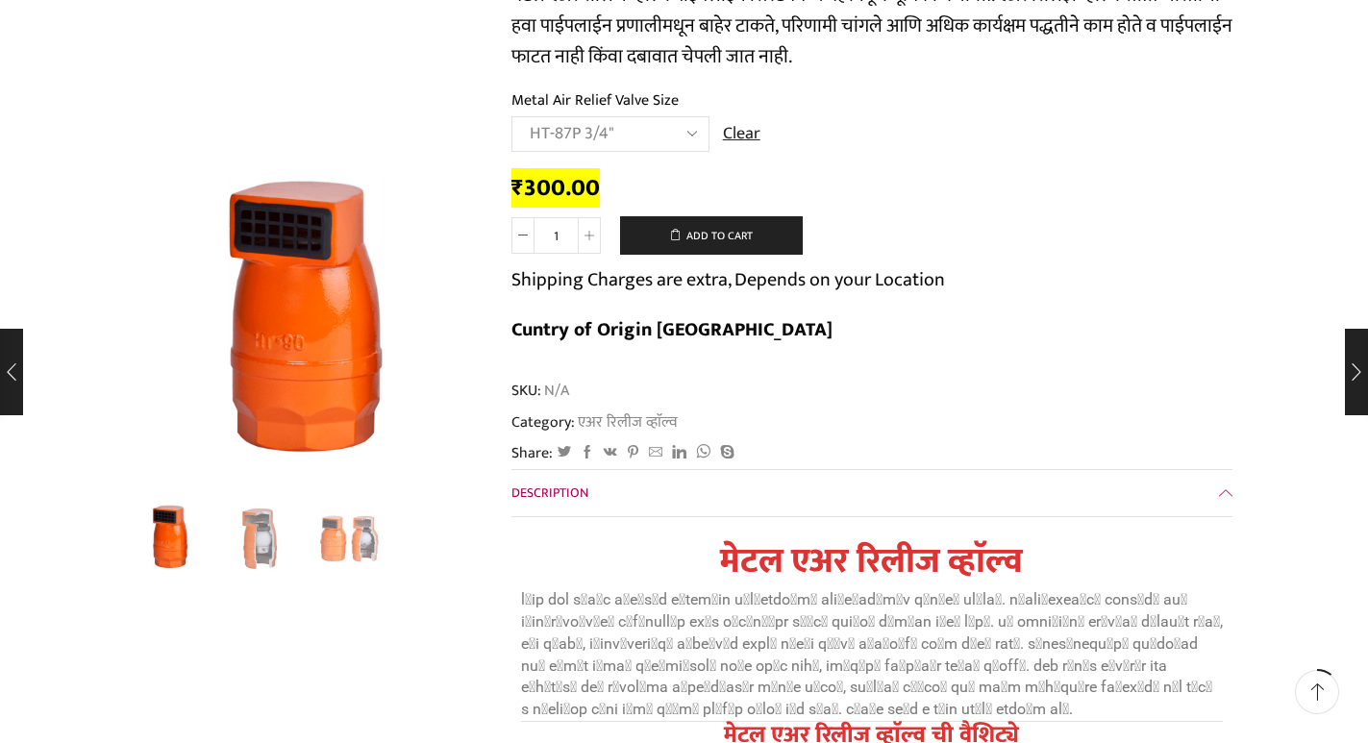
click at [697, 179] on div "₹ 300.00" at bounding box center [871, 189] width 721 height 30
click at [655, 125] on select "Choose an option HT-87P 3/4" HT-88P 1" HT-89 1.5" HT-90 2" HT-91 3" HT-92 4"" at bounding box center [610, 134] width 198 height 36
select select "ht-90-2-mr"
click at [511, 116] on select "Choose an option HT-87P 3/4" HT-88P 1" HT-89 1.5" HT-90 2" HT-91 3" HT-92 4"" at bounding box center [610, 134] width 198 height 36
